Goal: Information Seeking & Learning: Learn about a topic

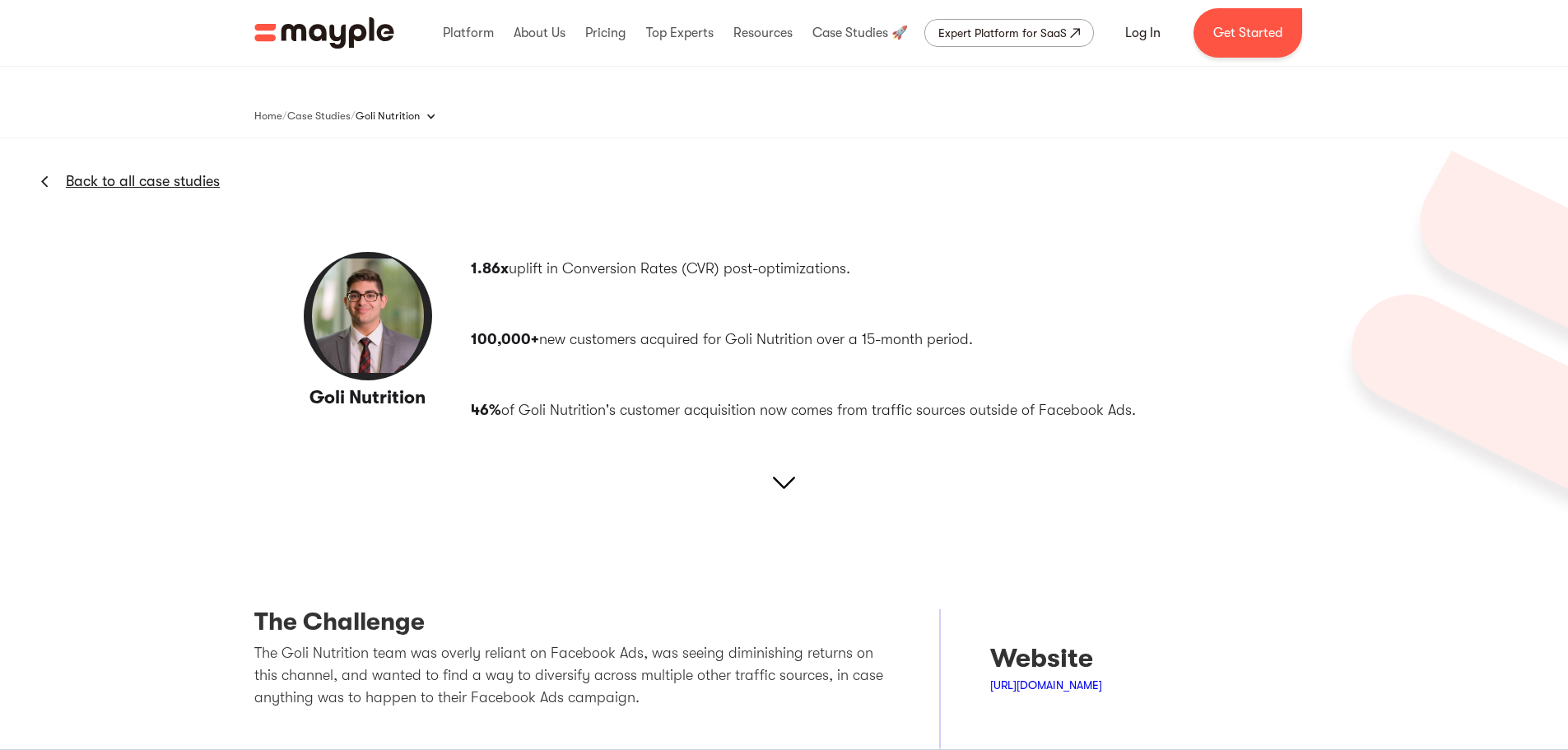
click at [95, 184] on link "Back to all case studies" at bounding box center [143, 180] width 154 height 19
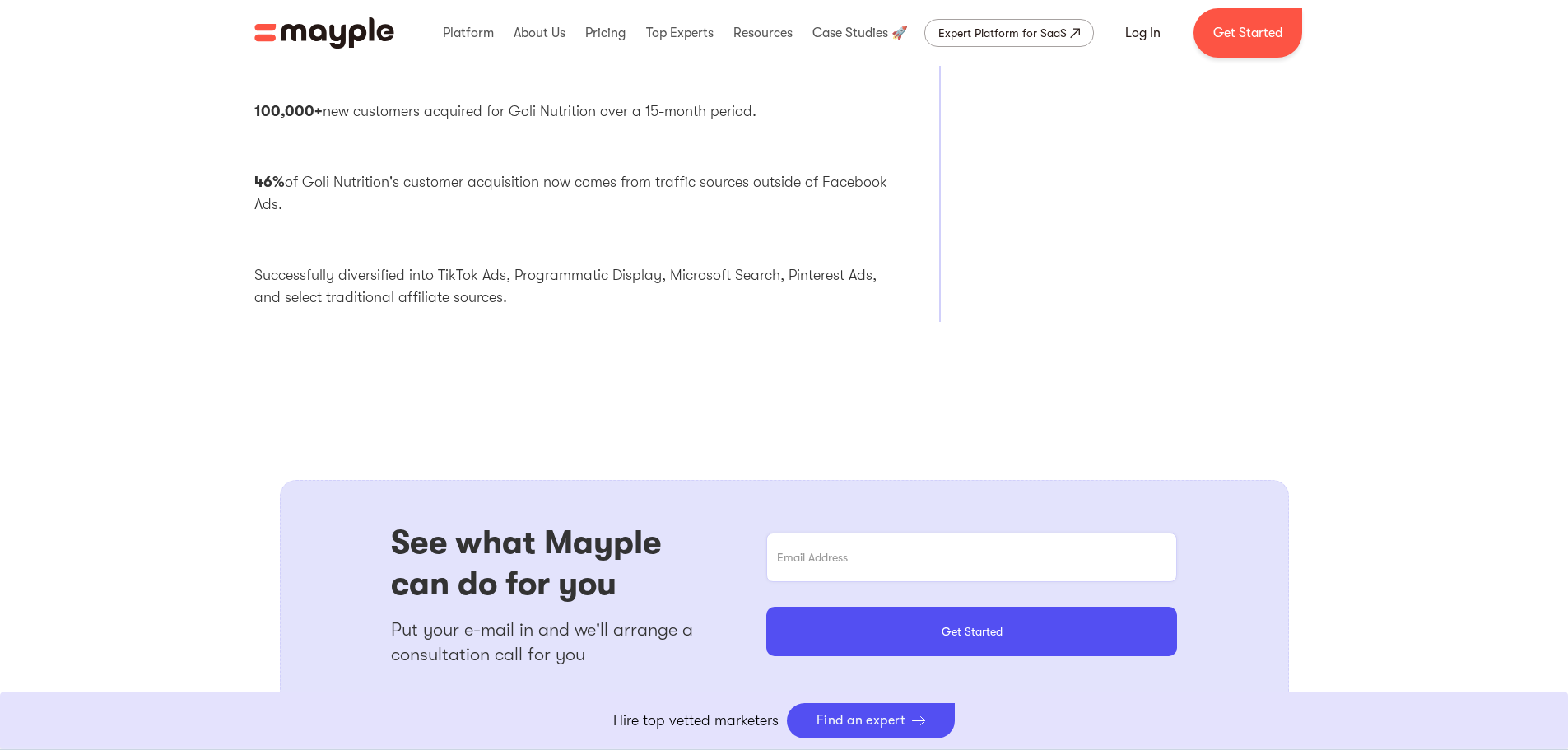
scroll to position [1070, 0]
